Goal: Task Accomplishment & Management: Complete application form

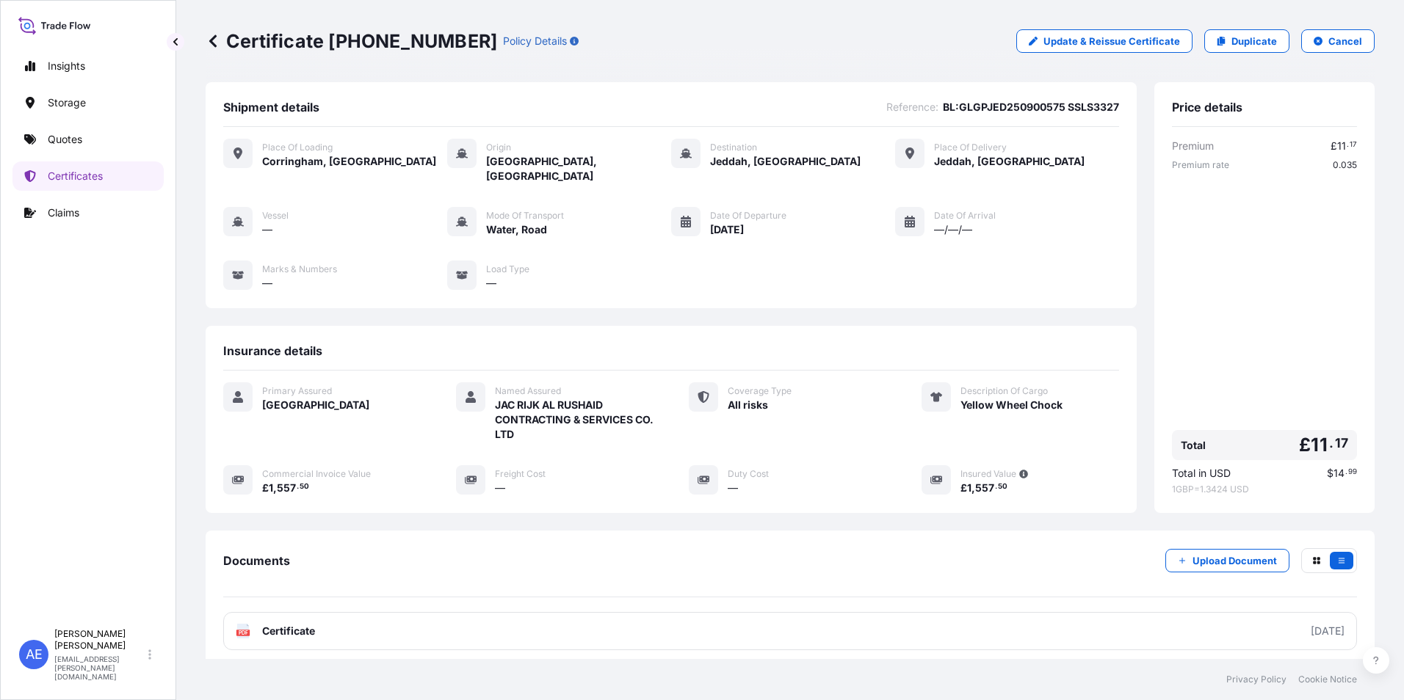
scroll to position [98, 0]
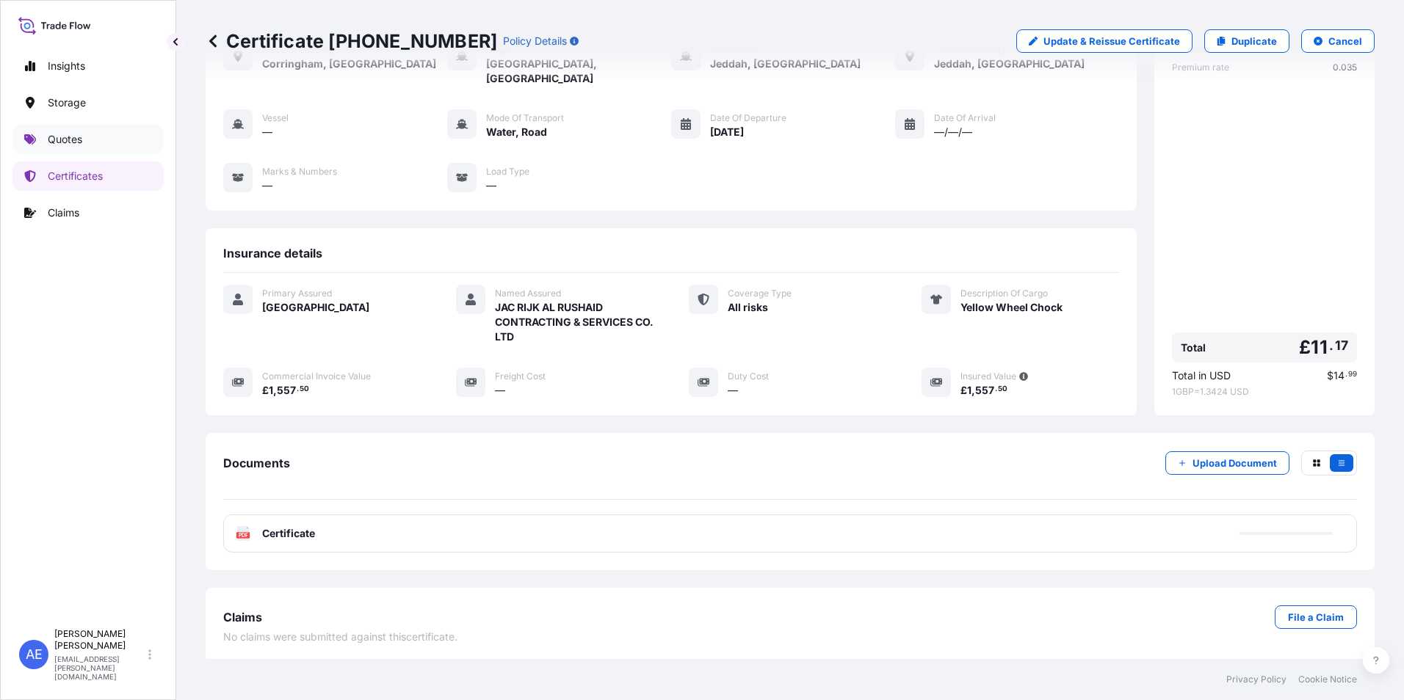
click at [79, 139] on p "Quotes" at bounding box center [65, 139] width 35 height 15
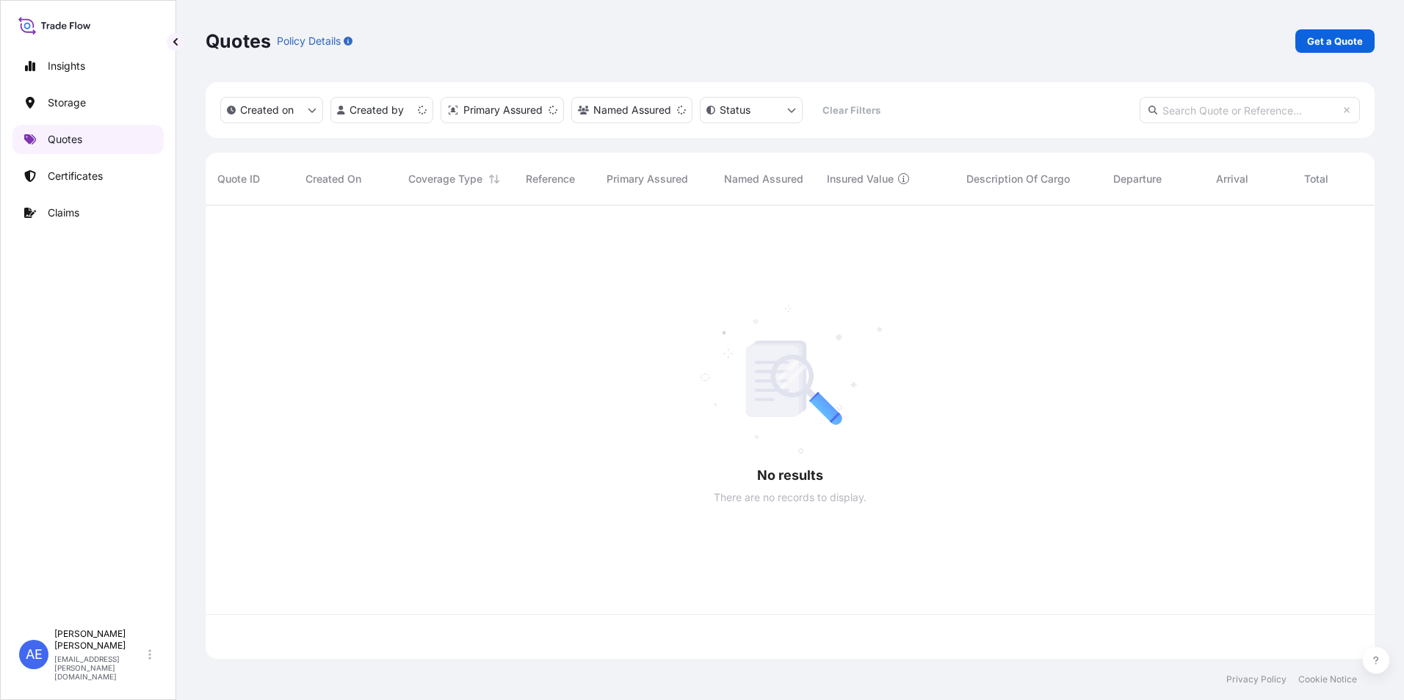
scroll to position [451, 1158]
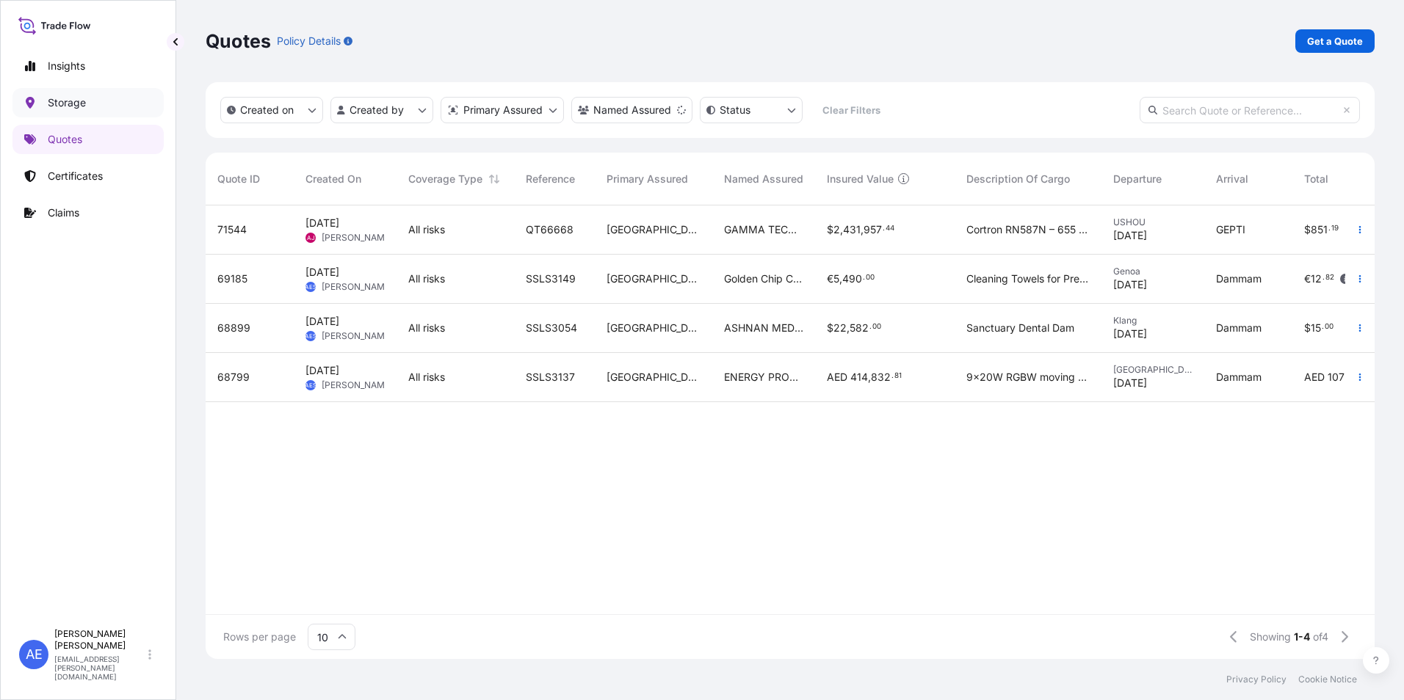
click at [76, 94] on link "Storage" at bounding box center [87, 102] width 151 height 29
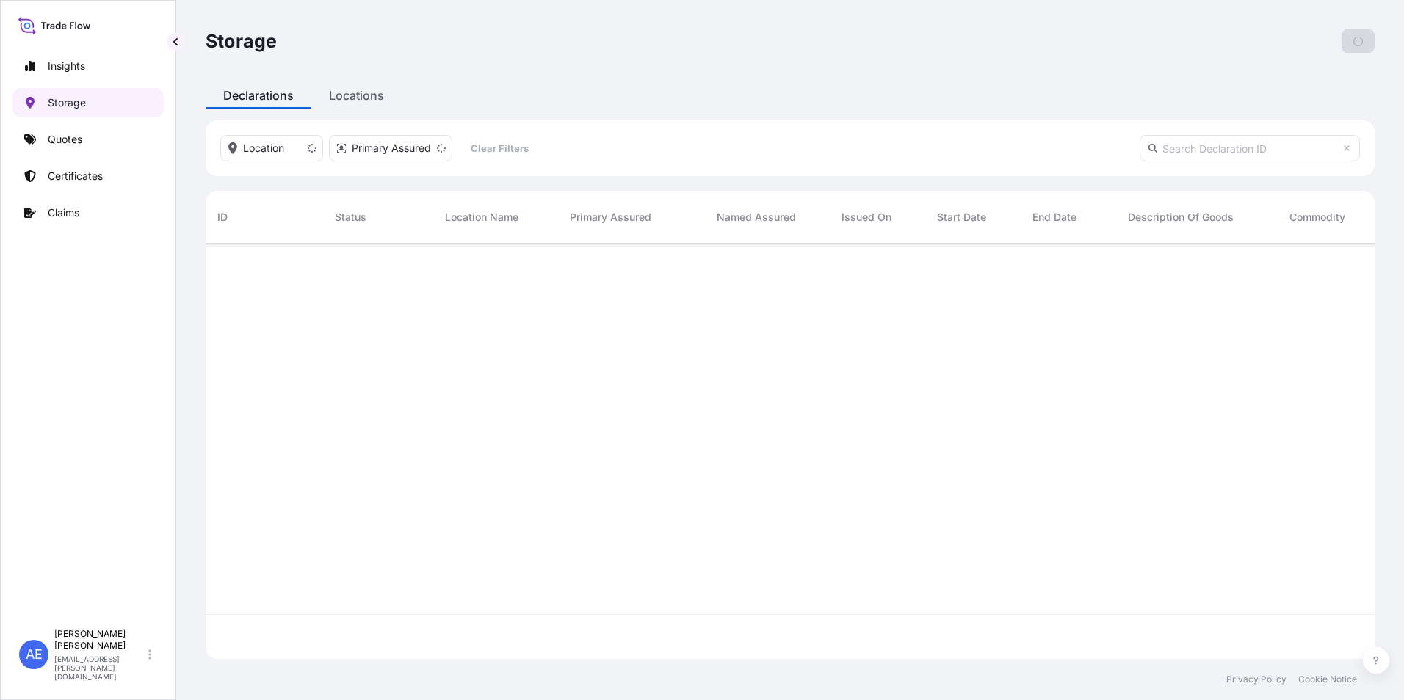
scroll to position [413, 1158]
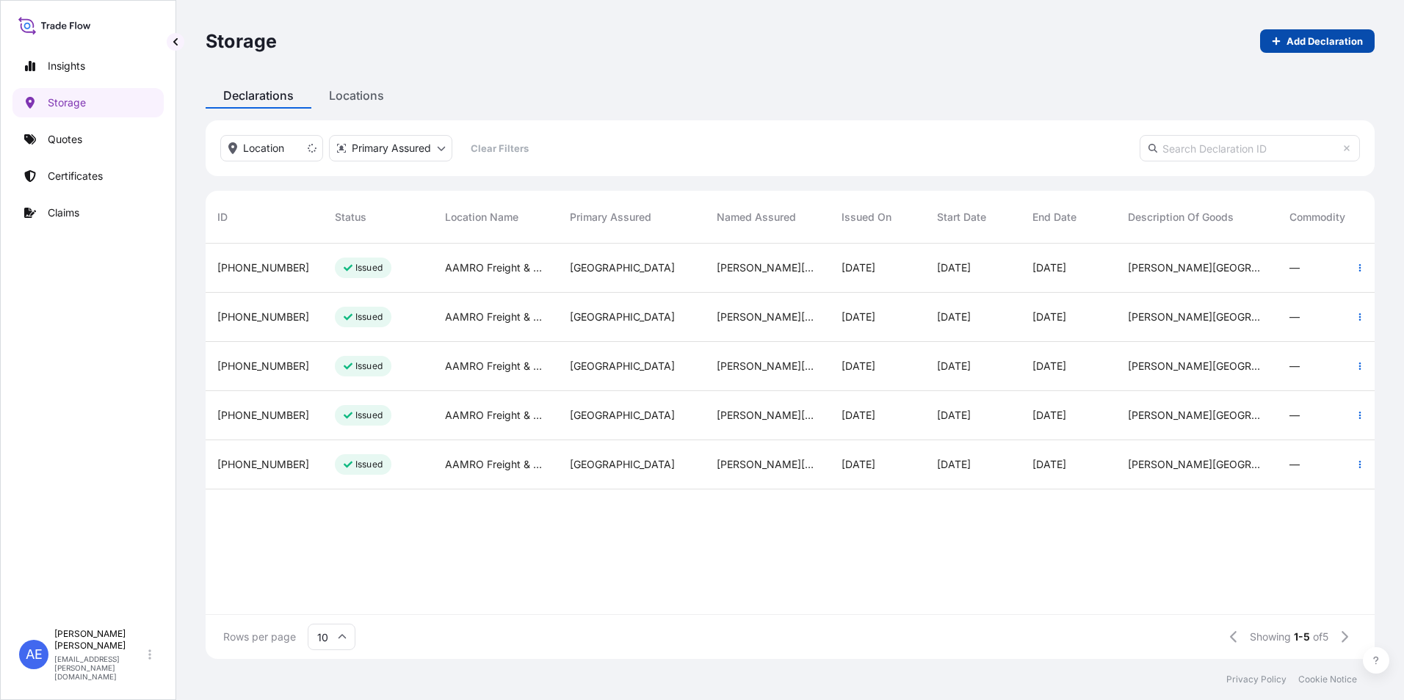
click at [1272, 40] on link "Add Declaration" at bounding box center [1317, 40] width 115 height 23
select select "31615"
select select "USD"
select select "mt"
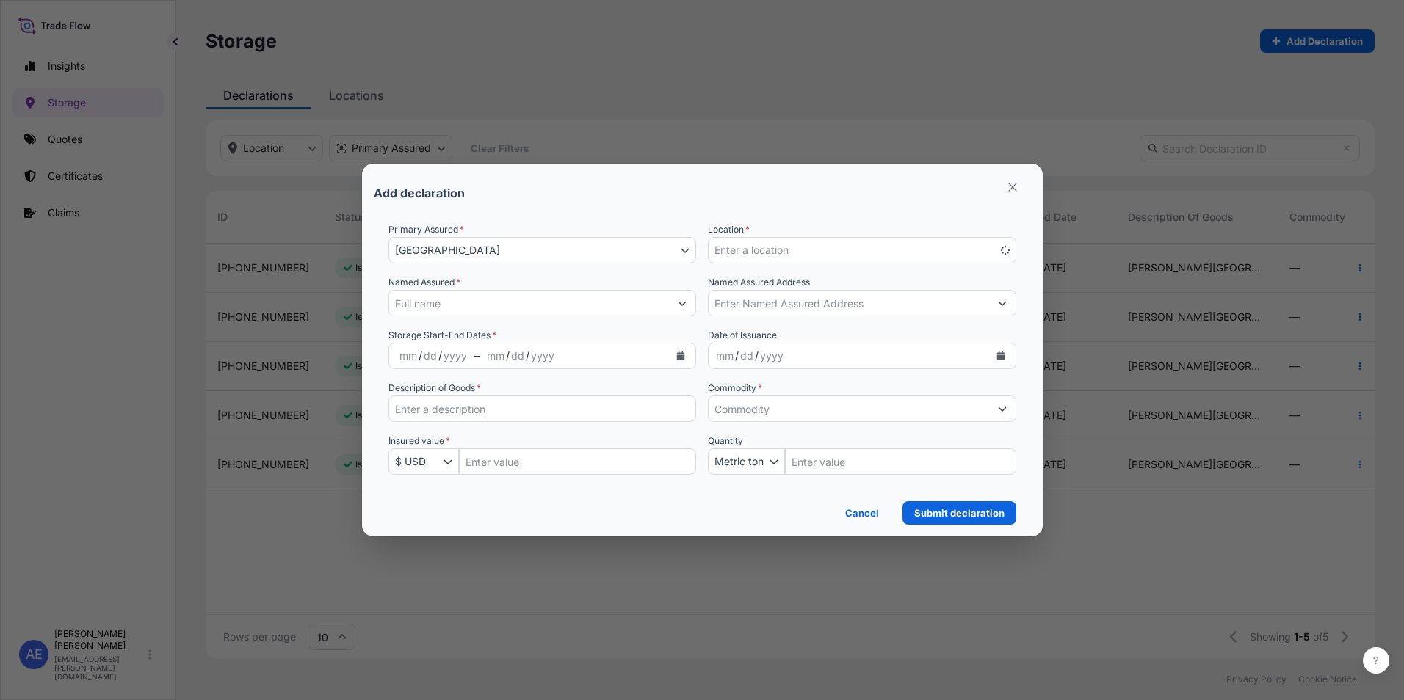
click at [729, 253] on span "Enter a location" at bounding box center [751, 250] width 74 height 15
click at [827, 207] on div "Add declaration" at bounding box center [702, 192] width 657 height 35
click at [862, 244] on button "Enter a location" at bounding box center [862, 250] width 308 height 26
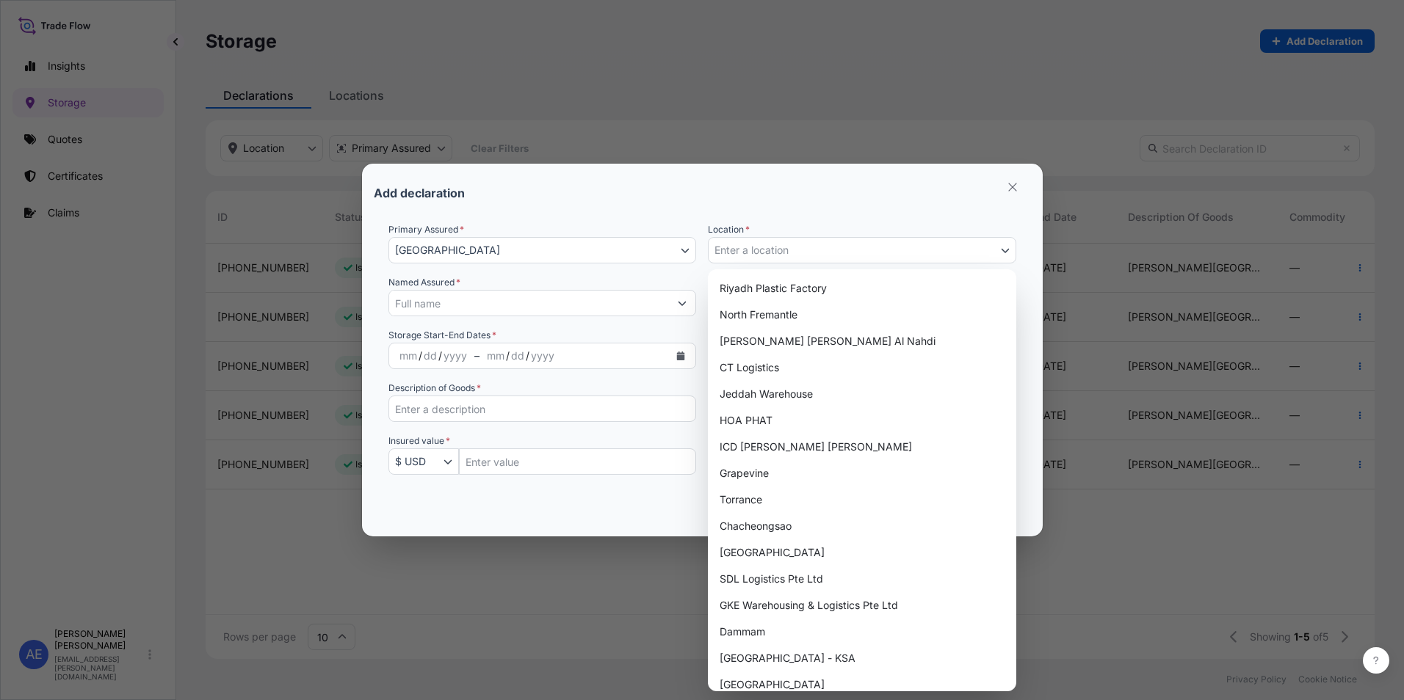
scroll to position [350, 0]
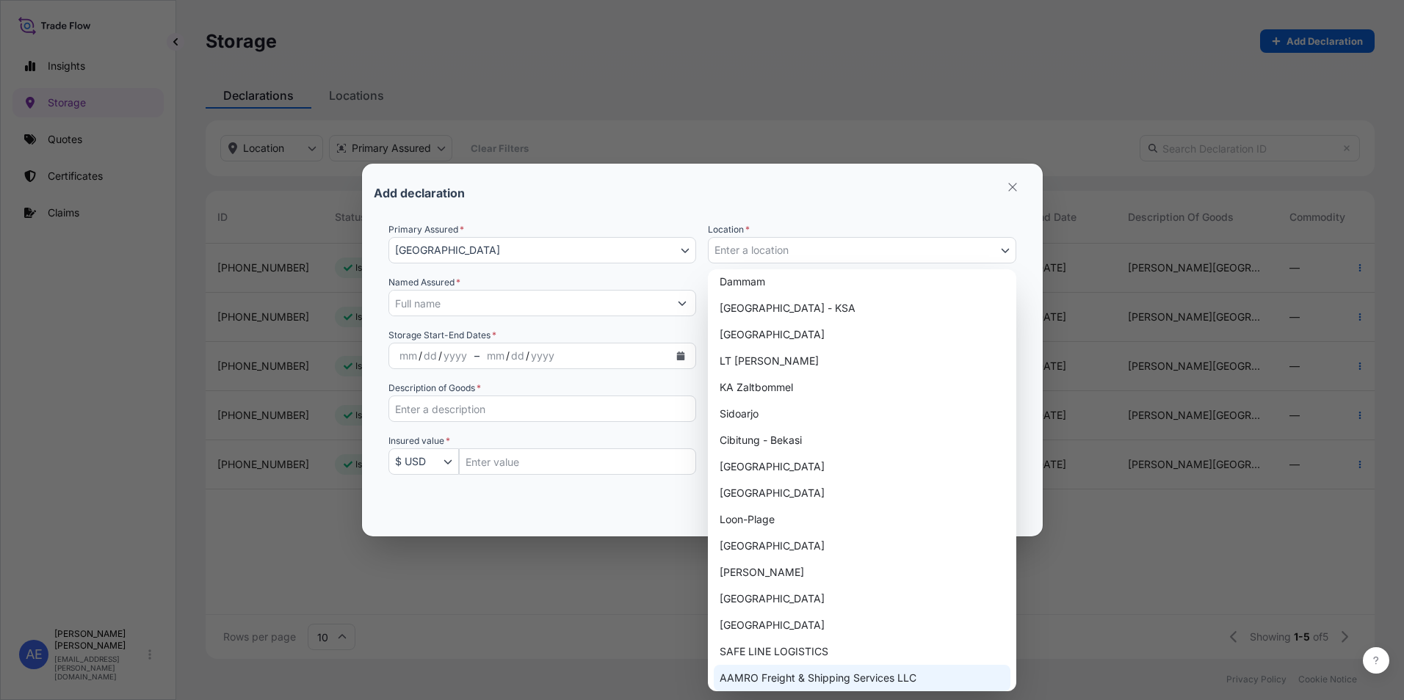
click at [860, 251] on button "Enter a location" at bounding box center [862, 250] width 308 height 26
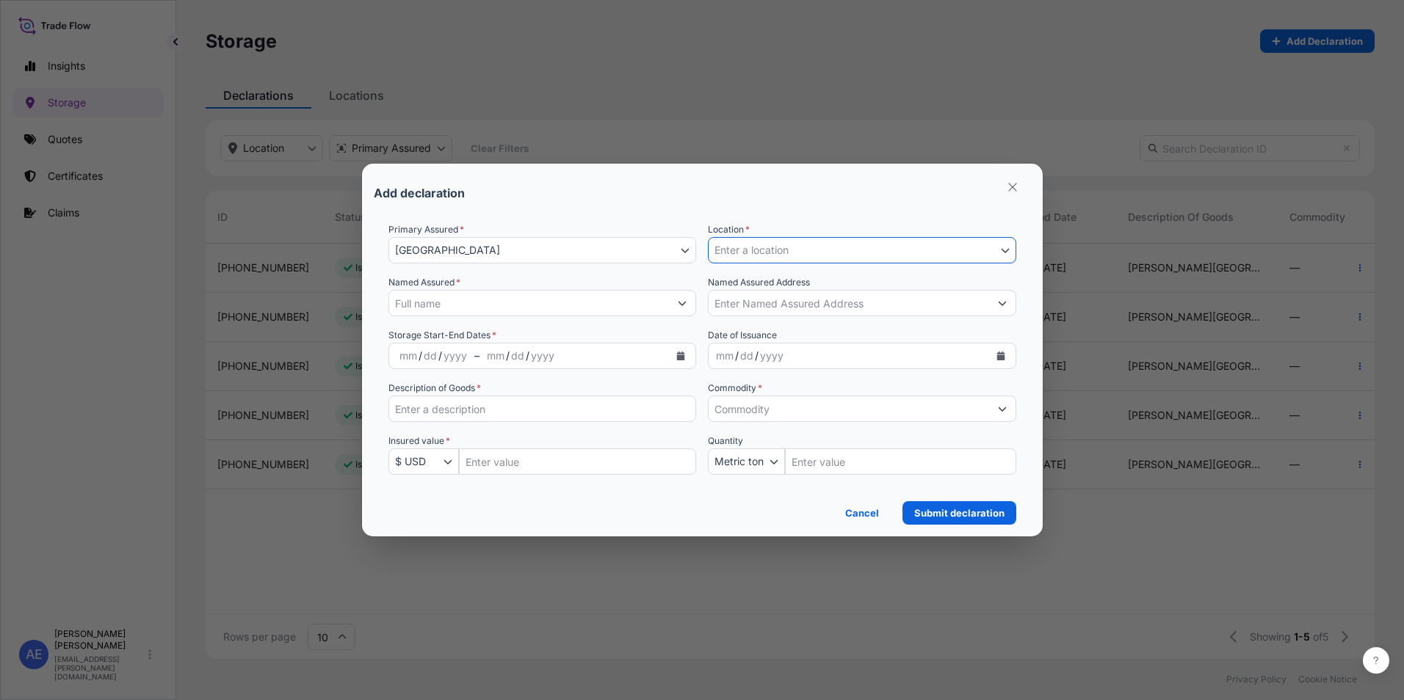
select select "670"
click at [661, 311] on input "Named Assured *" at bounding box center [529, 303] width 280 height 26
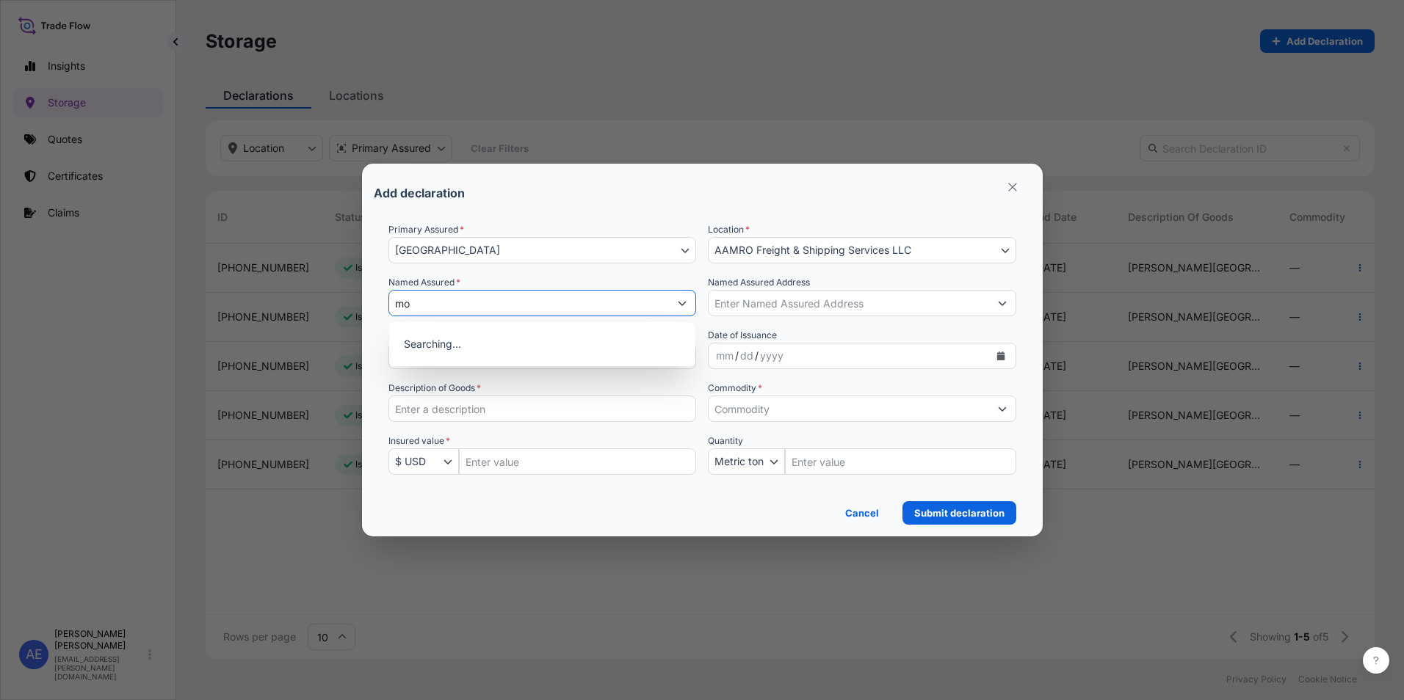
type input "m"
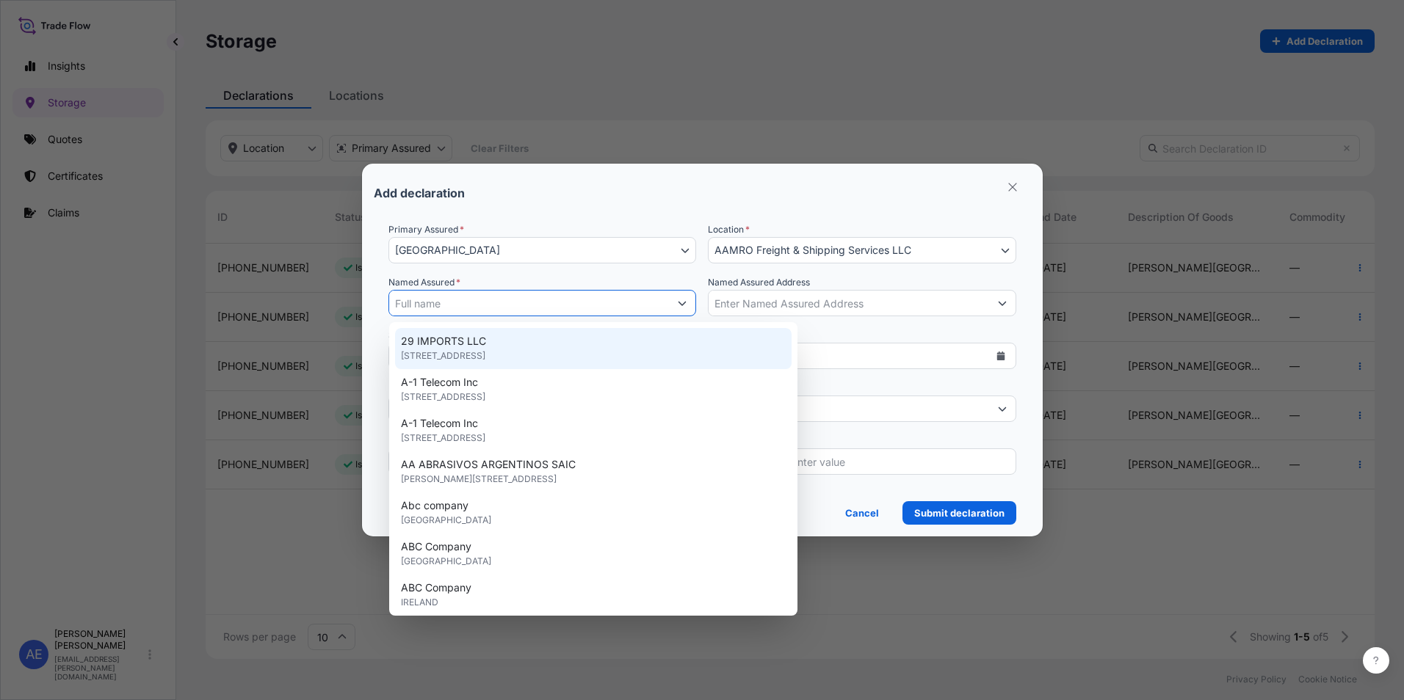
click at [498, 300] on input "Named Assured *" at bounding box center [529, 303] width 280 height 26
paste input "[PERSON_NAME][GEOGRAPHIC_DATA]"
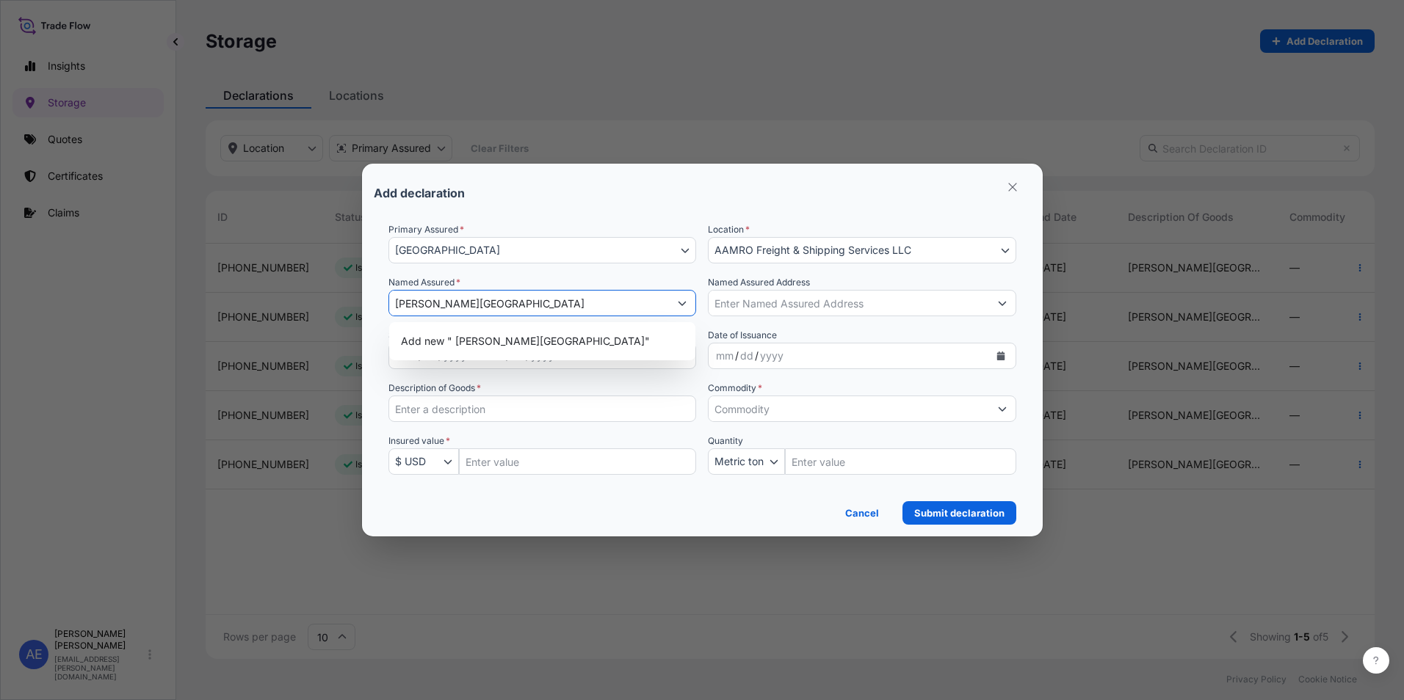
type input "[PERSON_NAME][GEOGRAPHIC_DATA]"
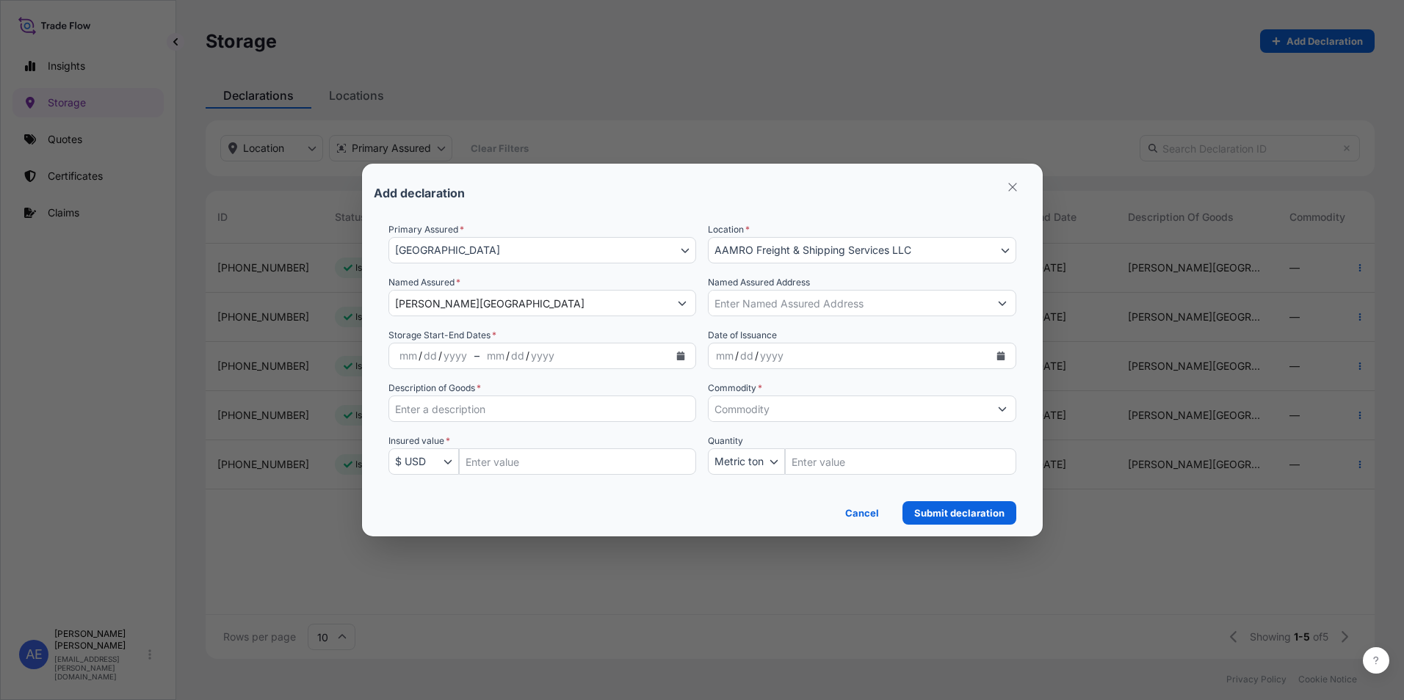
click at [860, 279] on div "Named Assured Address" at bounding box center [862, 295] width 308 height 41
click at [686, 355] on button "Calendar" at bounding box center [680, 355] width 23 height 23
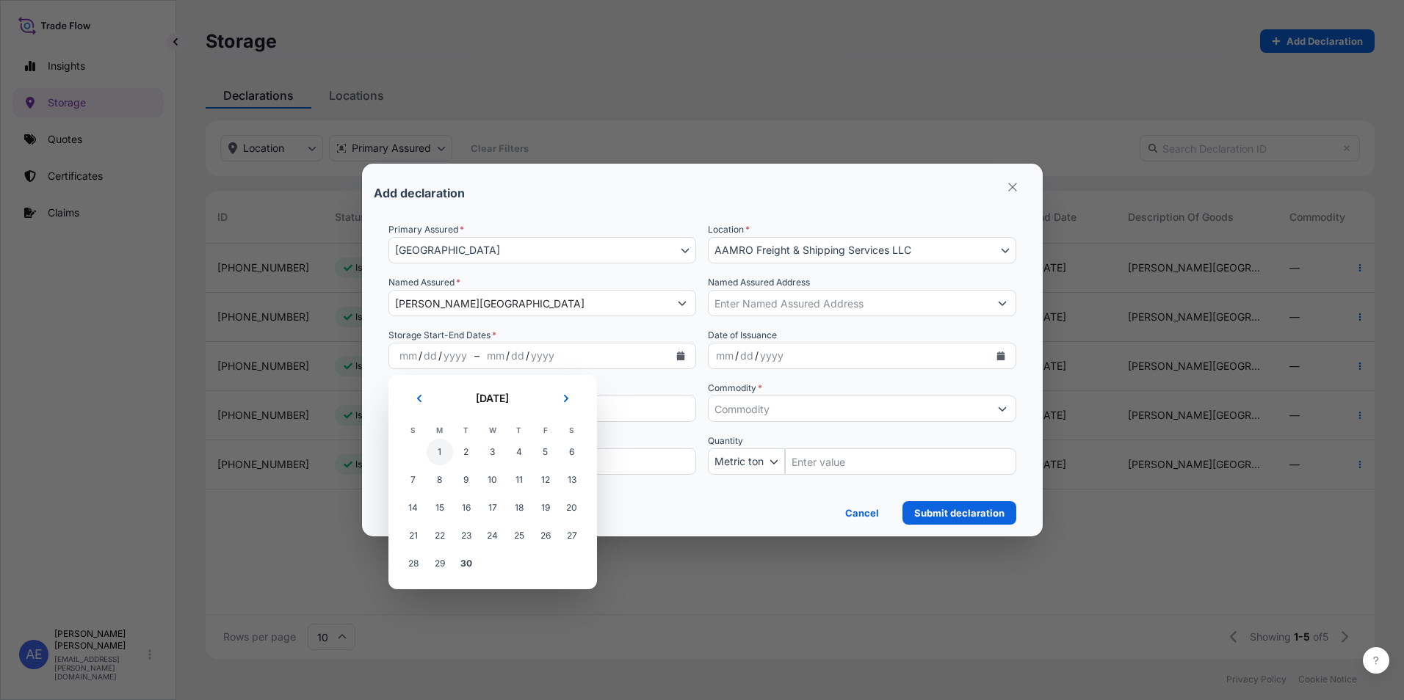
click at [439, 450] on span "1" at bounding box center [440, 452] width 26 height 26
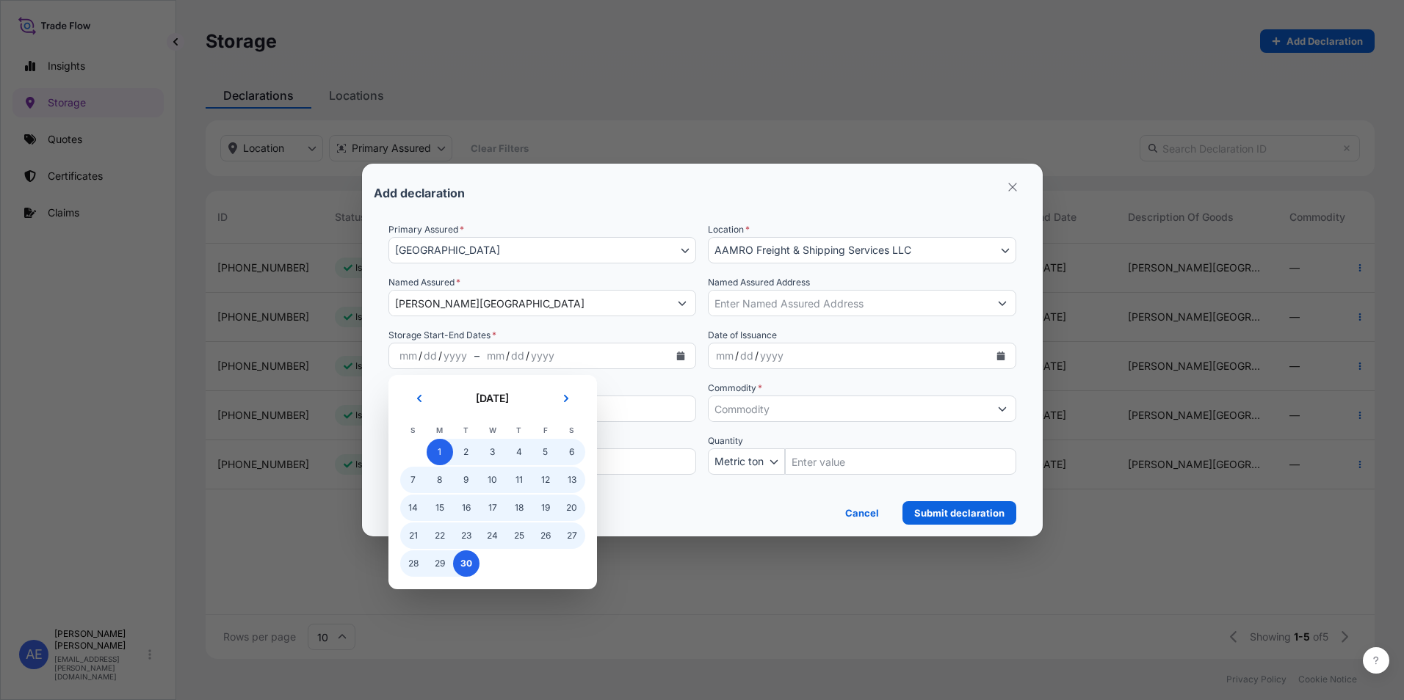
click at [460, 566] on span "30" at bounding box center [466, 564] width 26 height 26
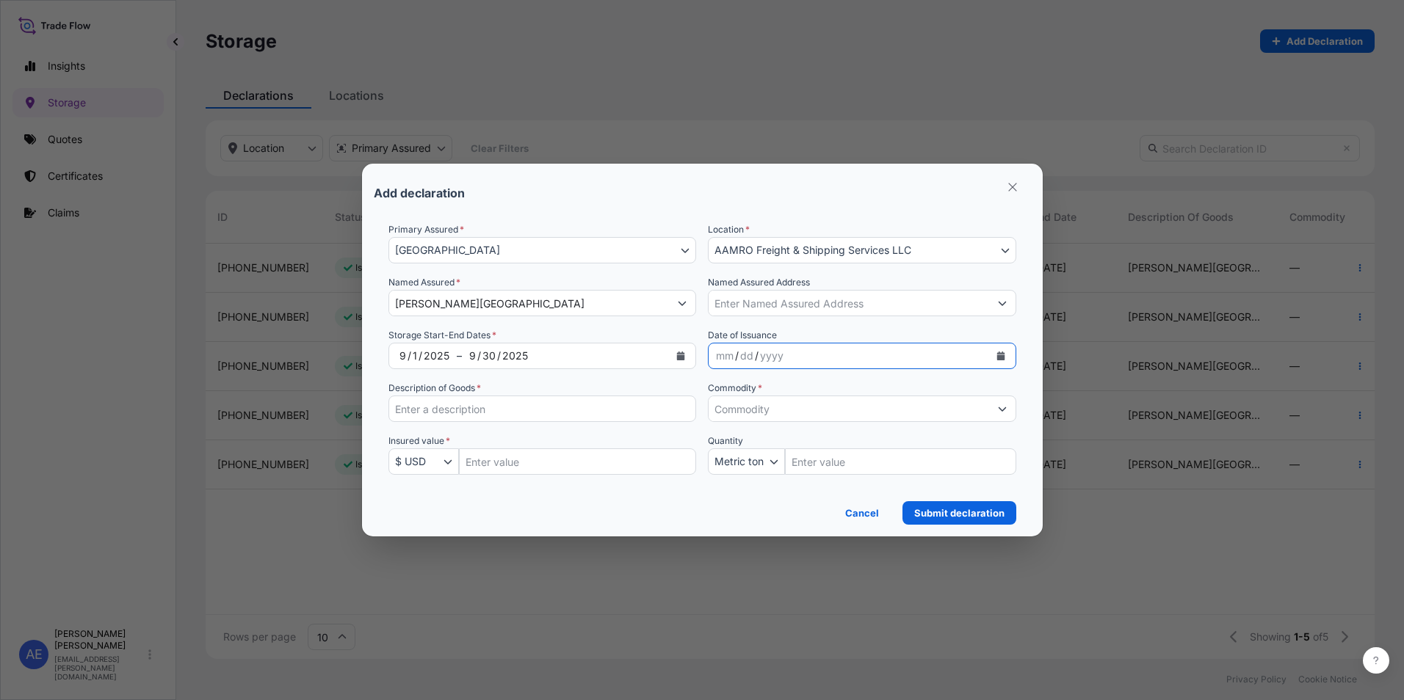
click at [1004, 348] on button "Calendar" at bounding box center [1000, 355] width 23 height 23
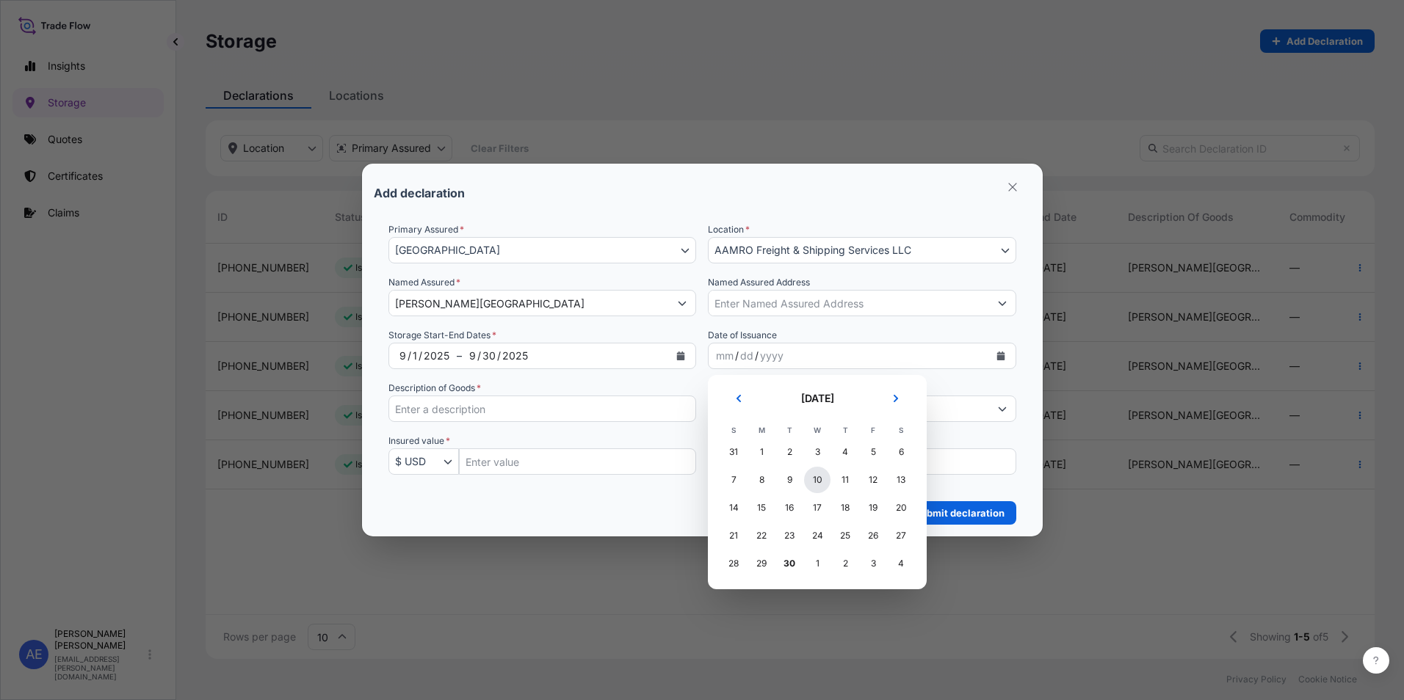
click at [815, 482] on div "10" at bounding box center [817, 480] width 26 height 26
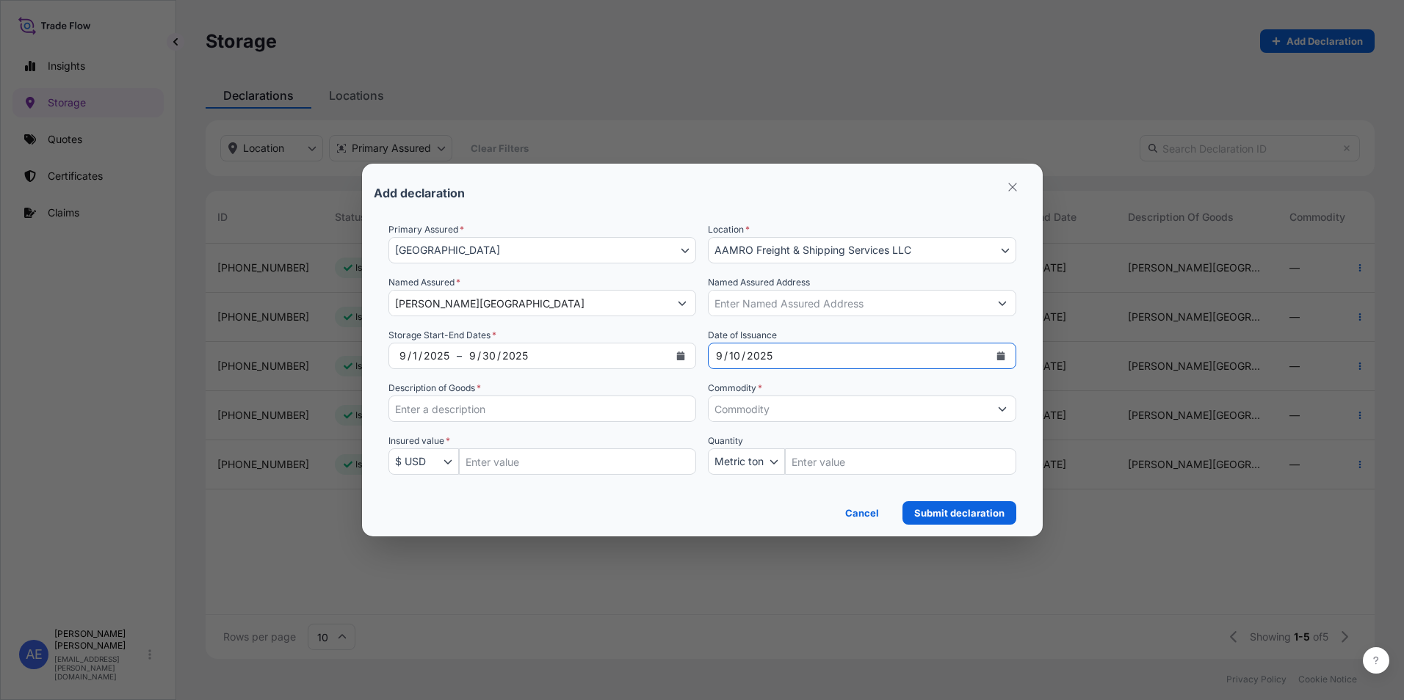
click at [467, 406] on input "Description of Goods *" at bounding box center [542, 409] width 308 height 26
click at [507, 413] on input "Description of Goods *" at bounding box center [542, 409] width 308 height 26
paste input "[PERSON_NAME][GEOGRAPHIC_DATA] different Lot Items"
type input "[PERSON_NAME][GEOGRAPHIC_DATA] different Lot Items"
click at [1006, 410] on icon "Show suggestions" at bounding box center [1002, 409] width 9 height 9
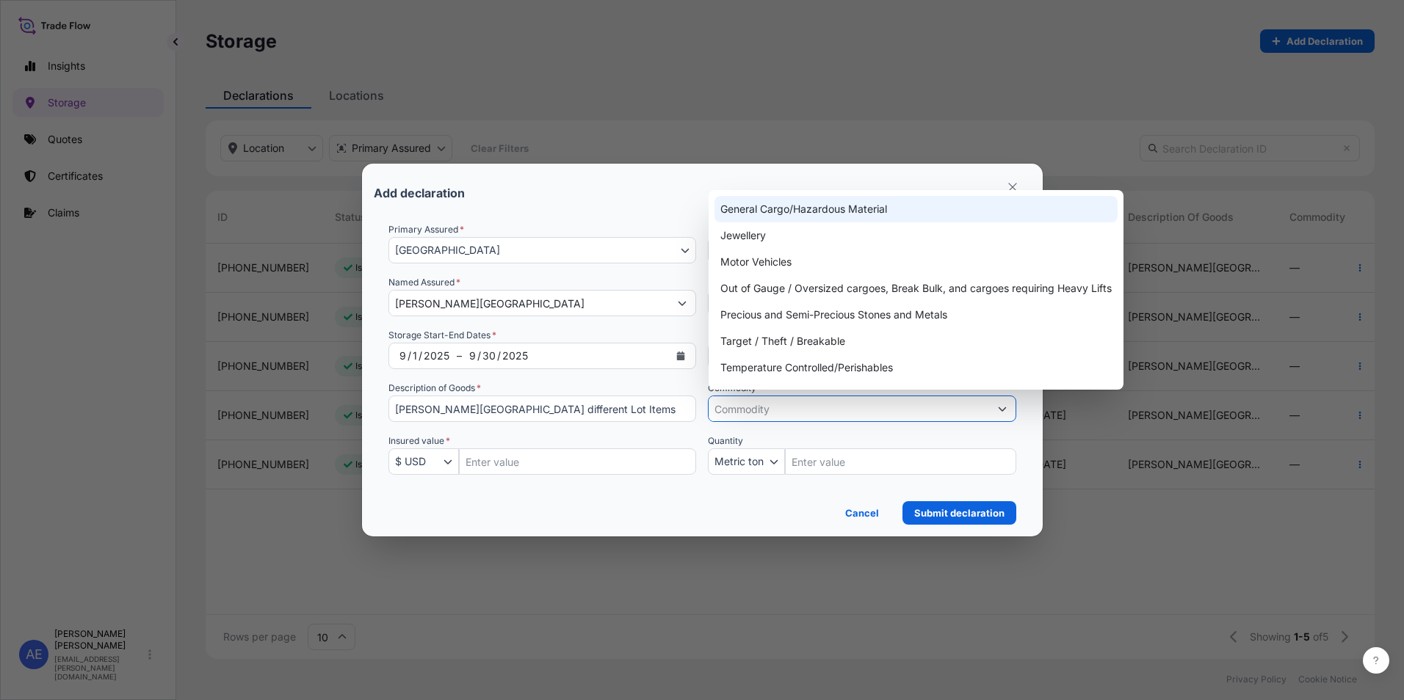
click at [836, 206] on div "General Cargo/Hazardous Material" at bounding box center [915, 209] width 403 height 26
type input "General Cargo/Hazardous Material"
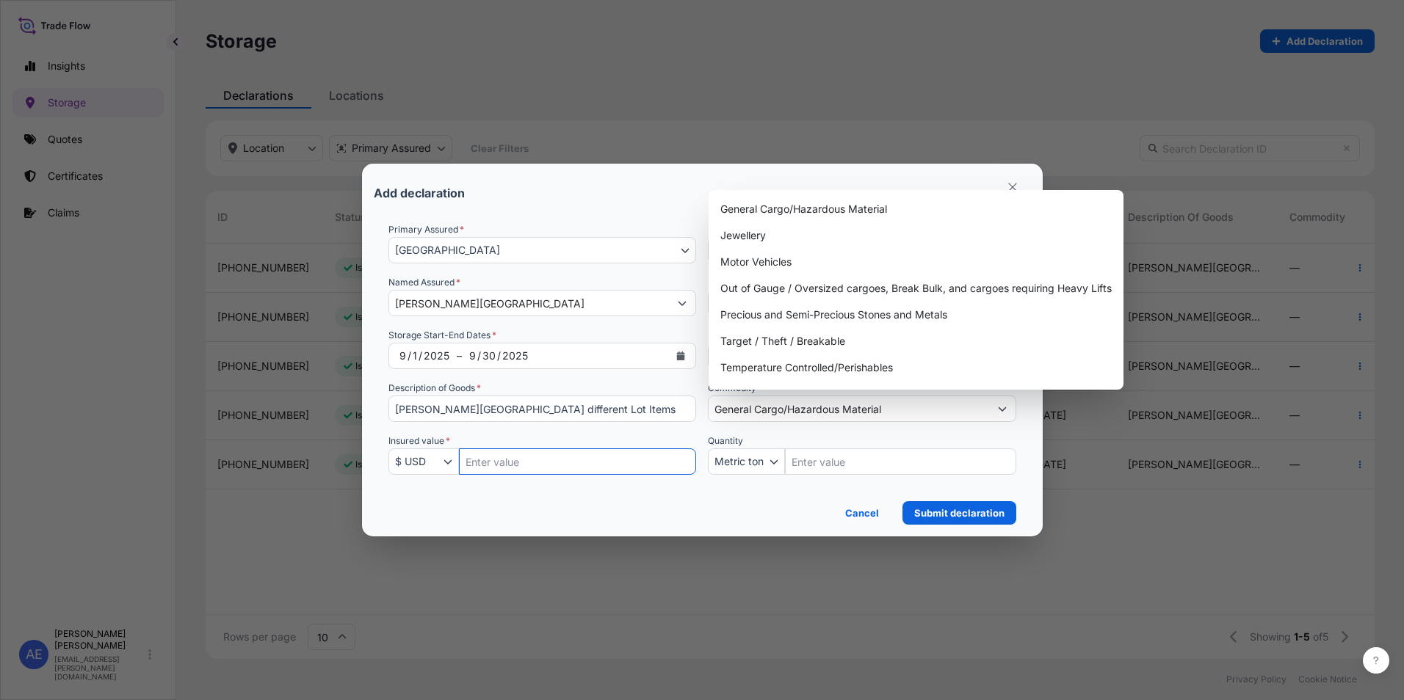
click at [534, 457] on input "Insured Value Amount" at bounding box center [578, 462] width 238 height 26
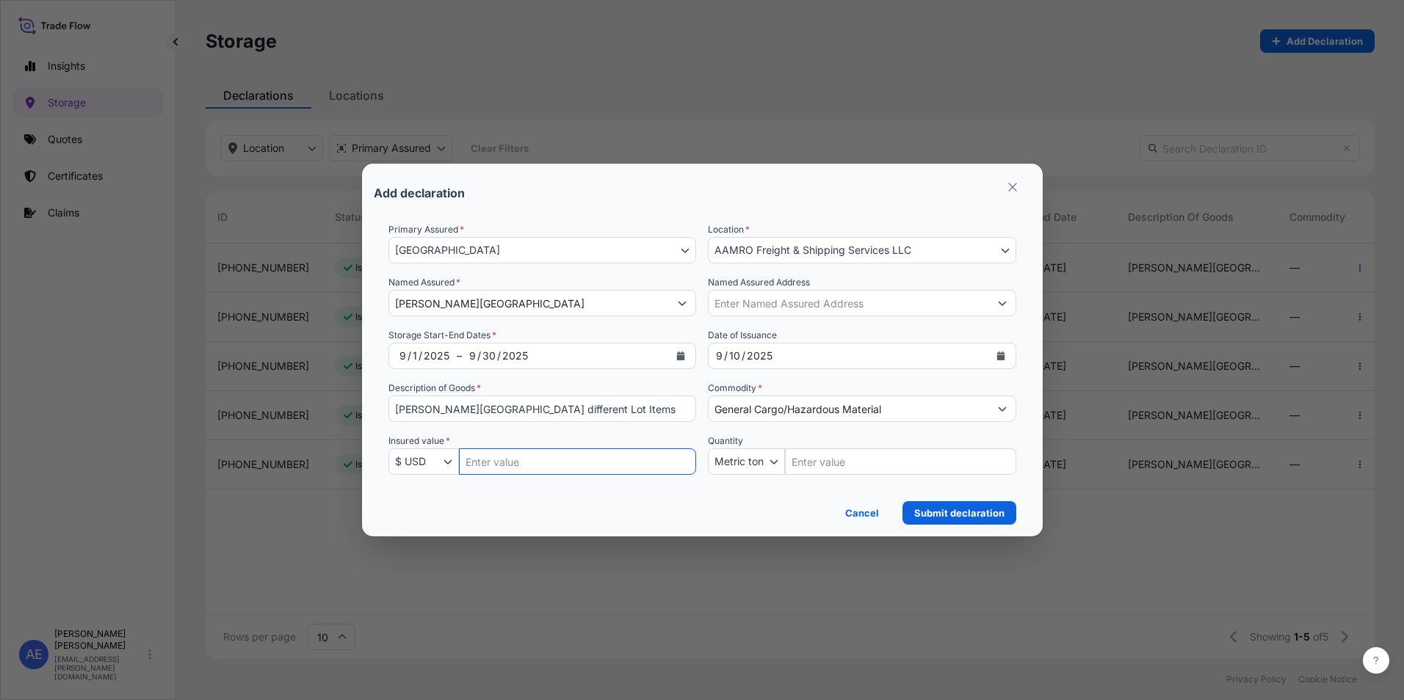
paste input "182800"
type input "182800"
drag, startPoint x: 794, startPoint y: 493, endPoint x: 889, endPoint y: 503, distance: 95.2
click at [796, 492] on form "Primary Assured * [GEOGRAPHIC_DATA] [GEOGRAPHIC_DATA] Location * AAMRO Freight …" at bounding box center [702, 368] width 657 height 314
click at [932, 512] on p "Submit declaration" at bounding box center [959, 513] width 90 height 15
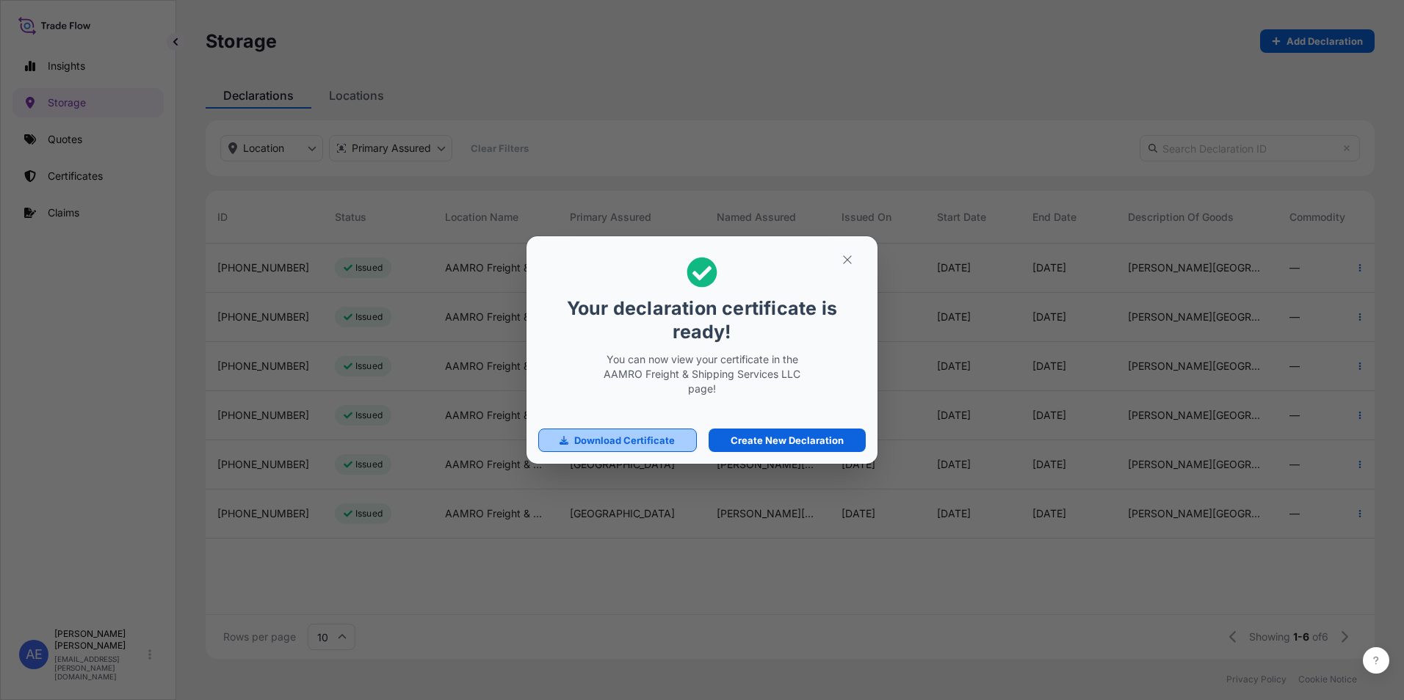
click at [646, 441] on p "Download Certificate" at bounding box center [624, 440] width 101 height 15
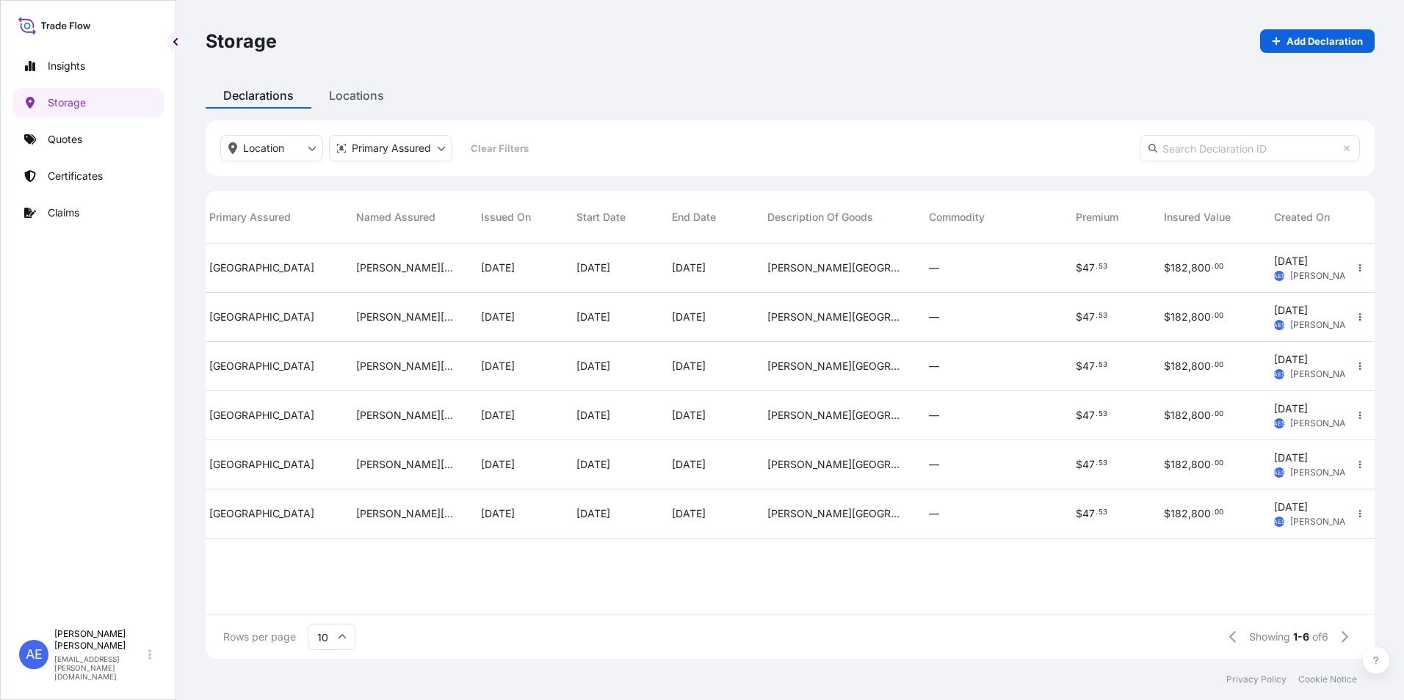
scroll to position [0, 364]
click at [76, 138] on p "Quotes" at bounding box center [65, 139] width 35 height 15
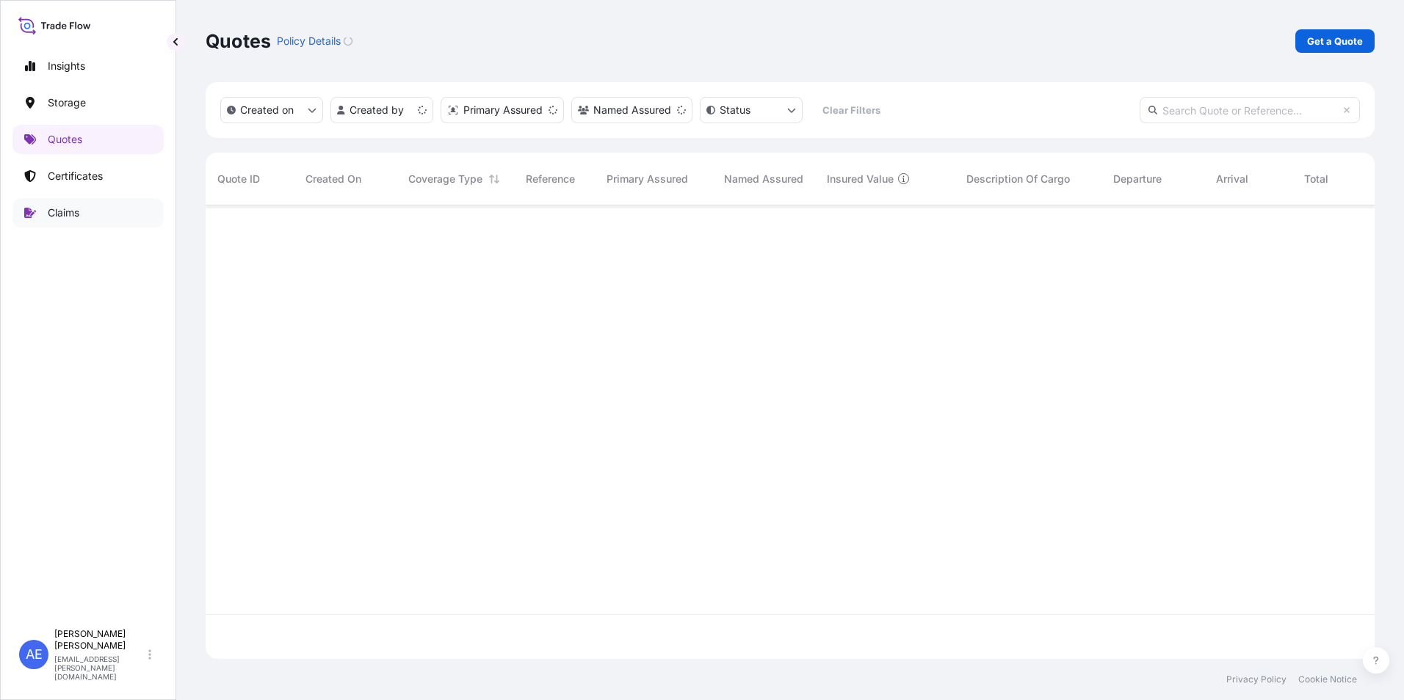
scroll to position [451, 1158]
click at [57, 220] on p "Claims" at bounding box center [64, 213] width 32 height 15
click at [68, 185] on link "Certificates" at bounding box center [87, 176] width 151 height 29
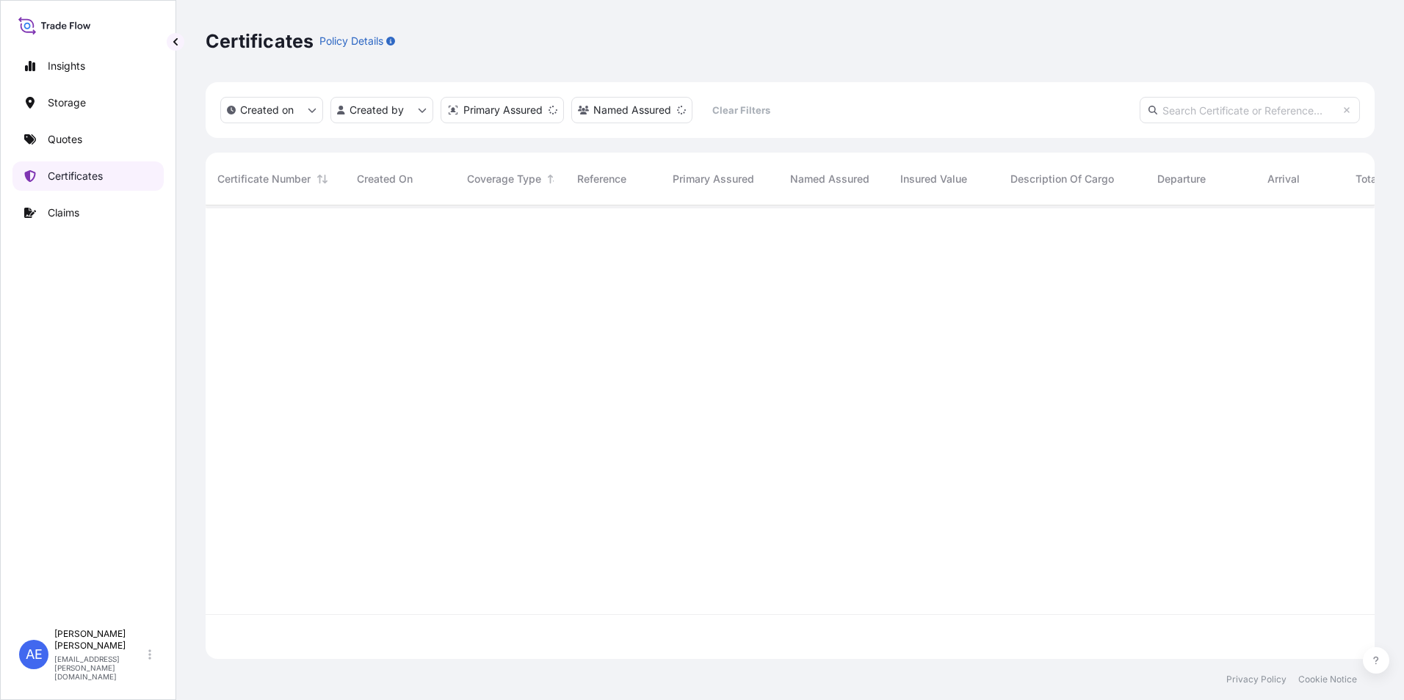
scroll to position [451, 1158]
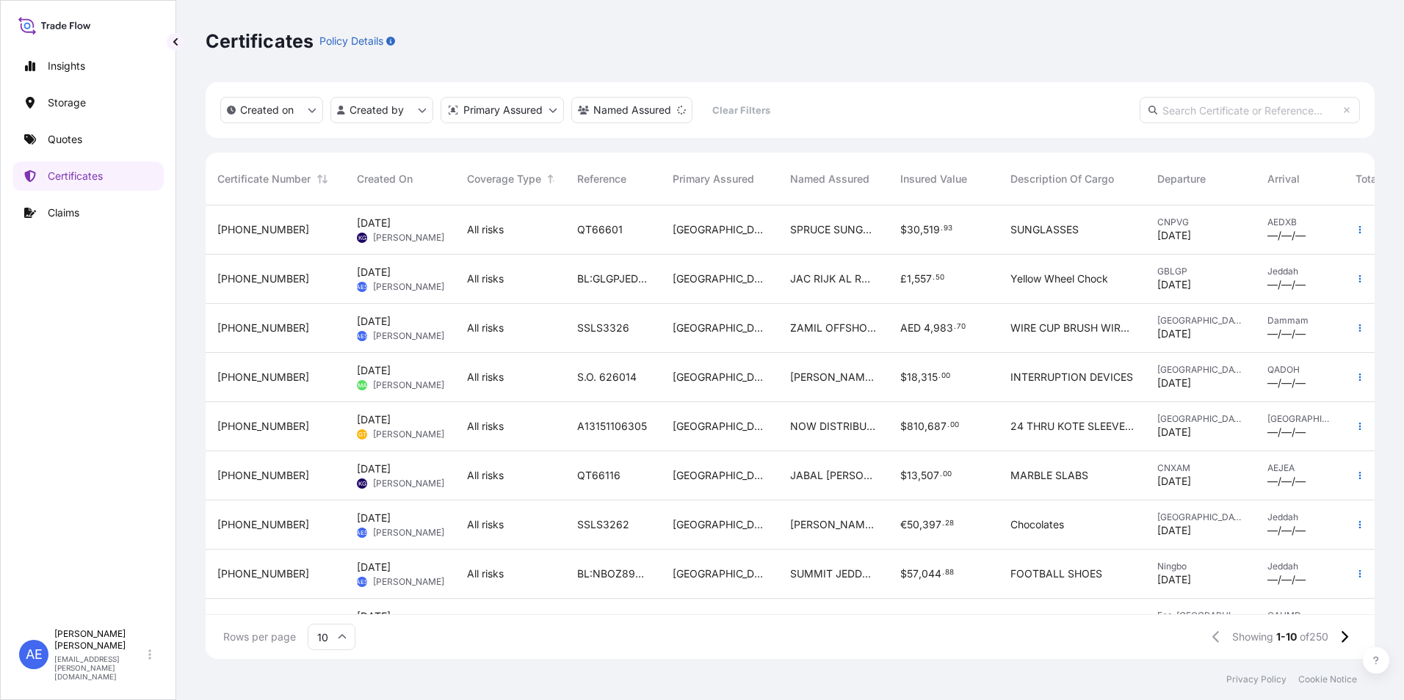
click at [1275, 106] on input "text" at bounding box center [1249, 110] width 220 height 26
paste input "SSLS3015"
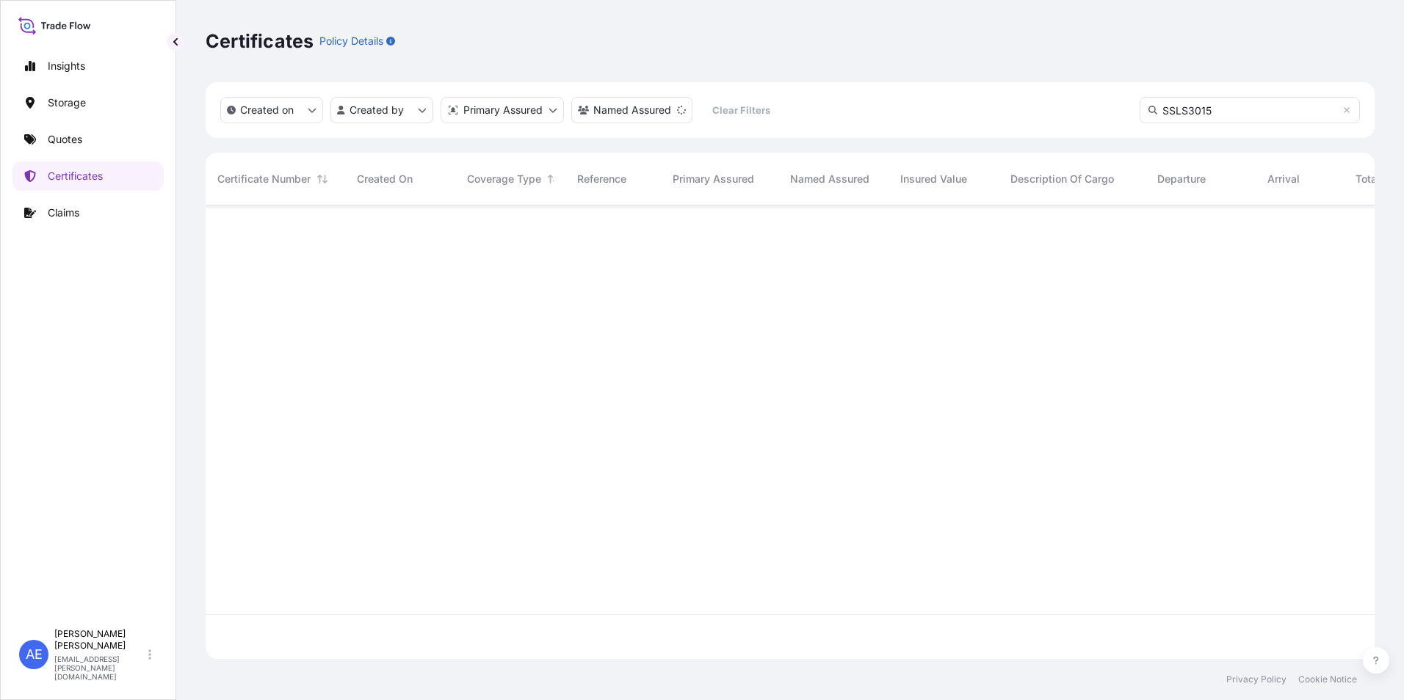
type input "SSLS3015"
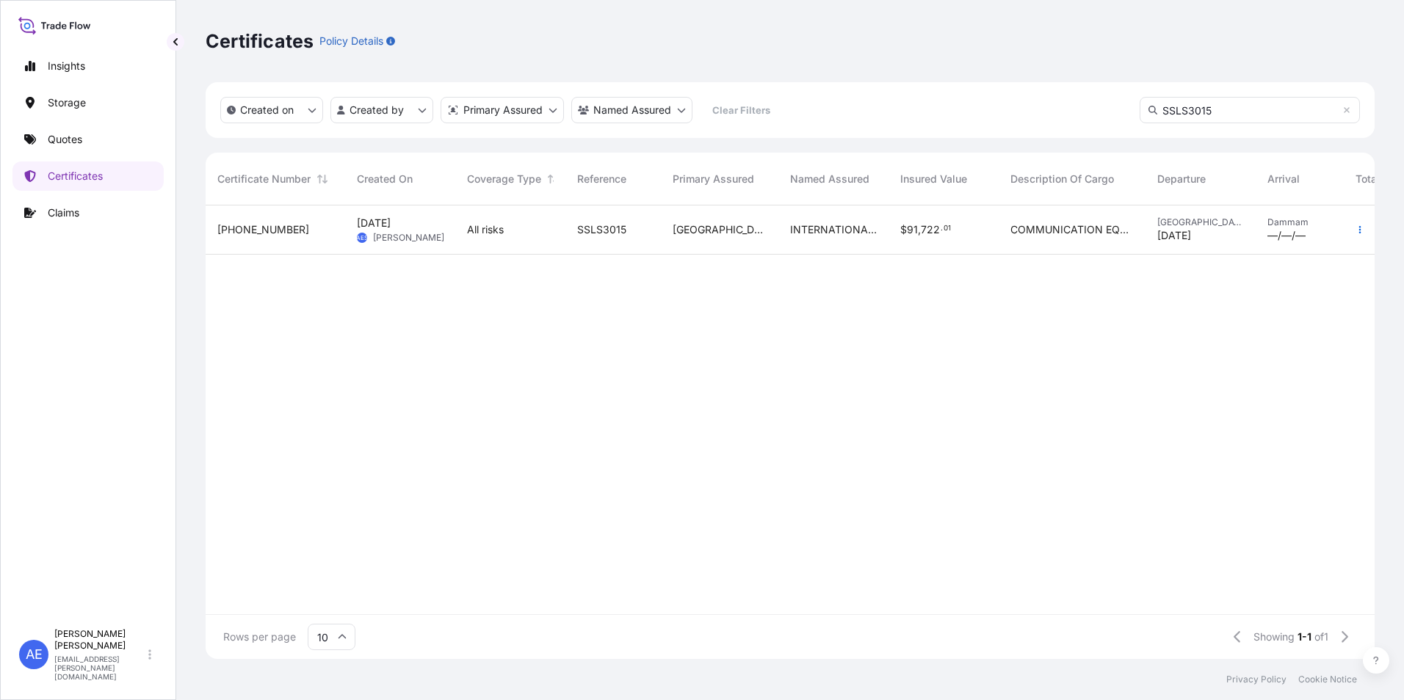
scroll to position [0, 87]
